Goal: Task Accomplishment & Management: Manage account settings

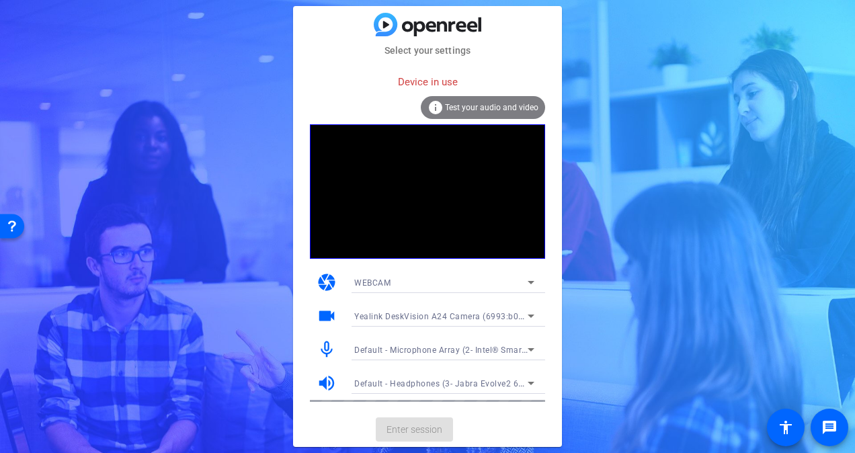
click at [423, 30] on img at bounding box center [428, 25] width 108 height 24
click at [429, 22] on img at bounding box center [428, 25] width 108 height 24
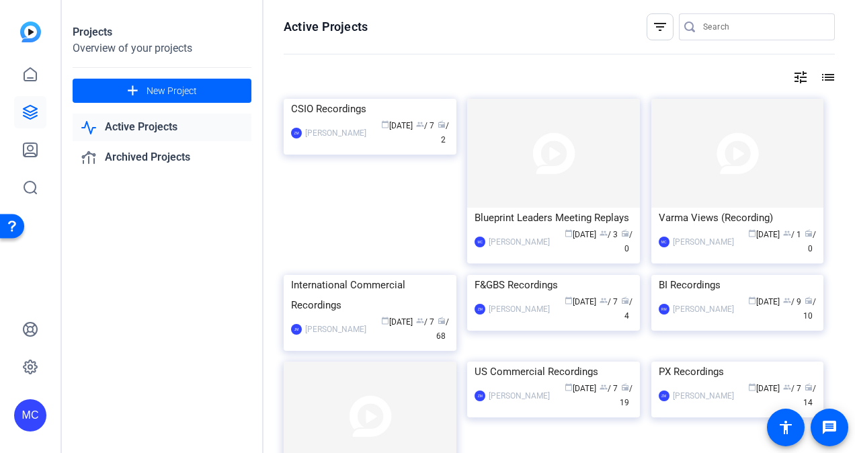
click at [134, 130] on link "Active Projects" at bounding box center [162, 128] width 179 height 28
click at [724, 22] on input "Search" at bounding box center [763, 27] width 121 height 16
type input "digital"
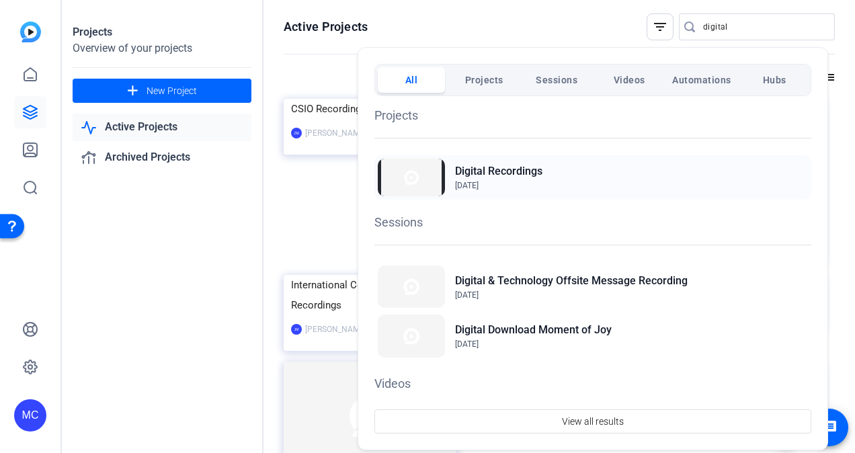
click at [497, 179] on span "[DATE]" at bounding box center [498, 185] width 87 height 12
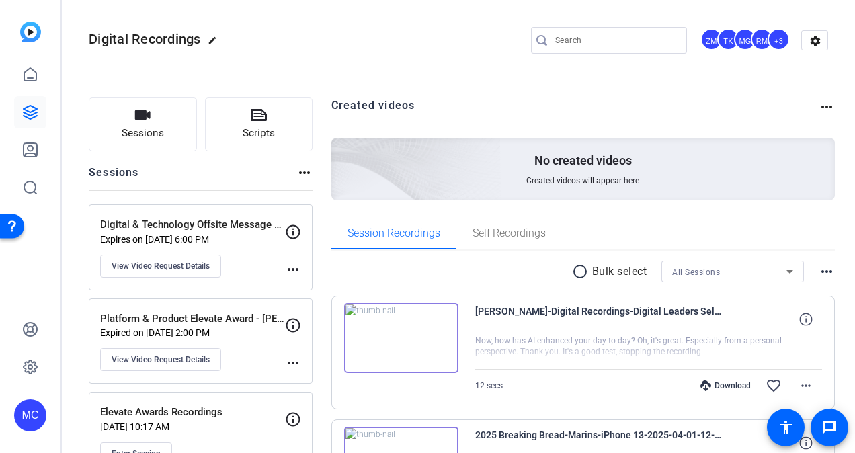
click at [169, 228] on p "Digital & Technology Offsite Message Recording" at bounding box center [192, 224] width 185 height 15
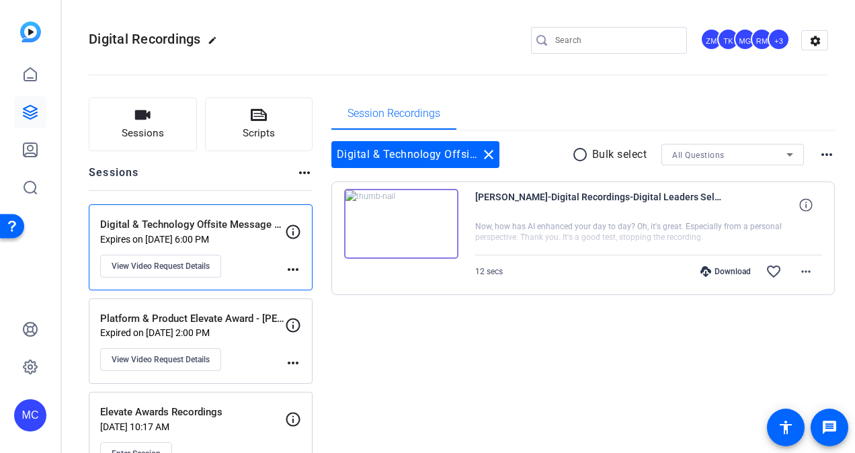
click at [208, 328] on p "Expired on Mar 31, 2025 @ 2:00 PM" at bounding box center [192, 332] width 185 height 11
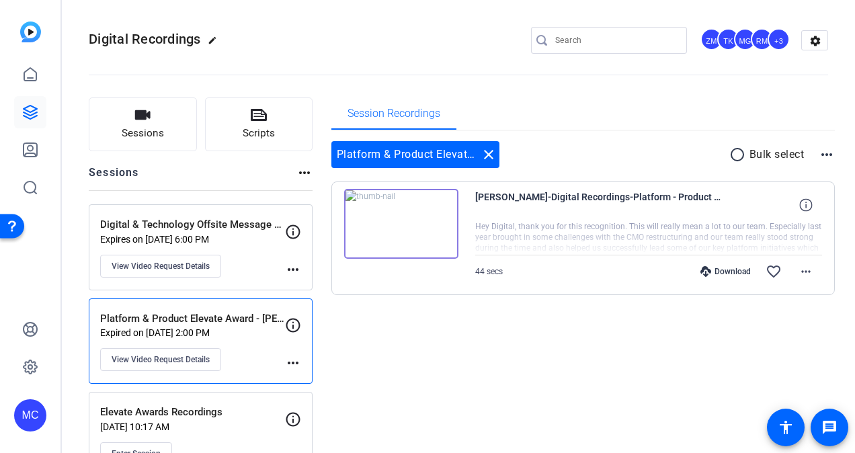
click at [237, 234] on p "Expires on Oct 31, 2025 @ 6:00 PM" at bounding box center [192, 239] width 185 height 11
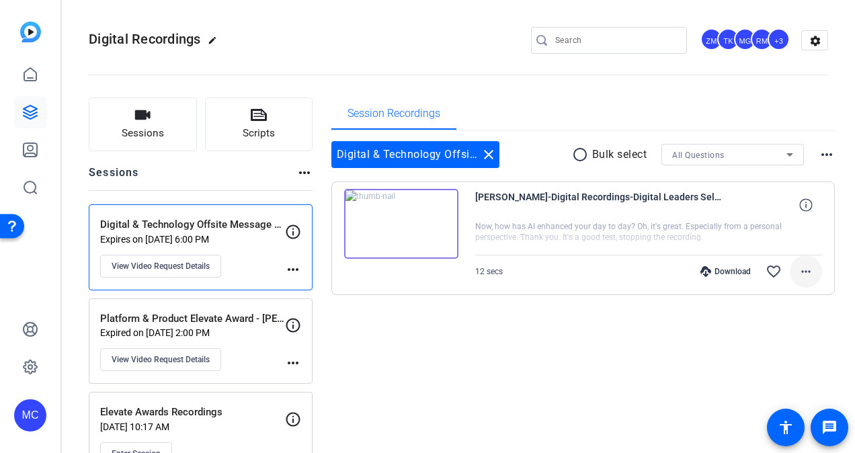
click at [798, 269] on mat-icon "more_horiz" at bounding box center [806, 271] width 16 height 16
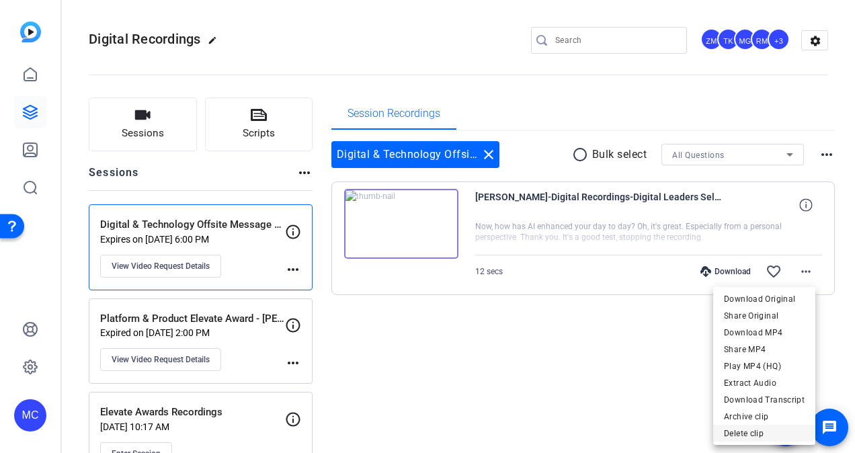
click at [748, 432] on span "Delete clip" at bounding box center [764, 433] width 81 height 16
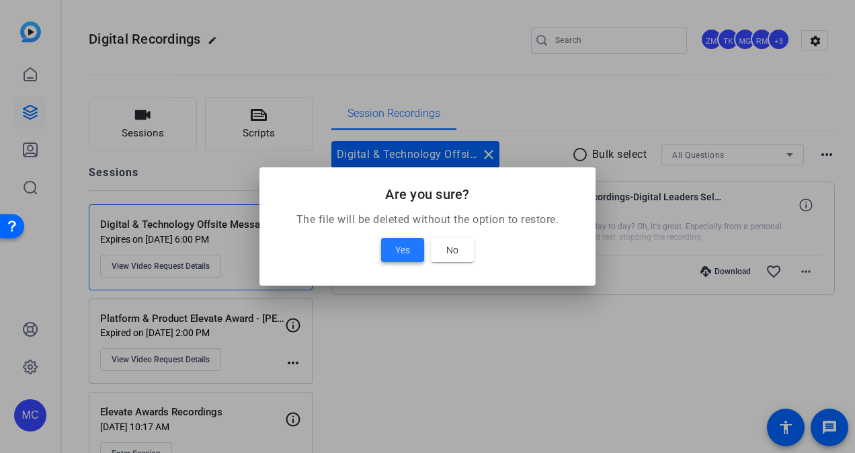
click at [413, 249] on span at bounding box center [402, 250] width 43 height 32
